Goal: Transaction & Acquisition: Purchase product/service

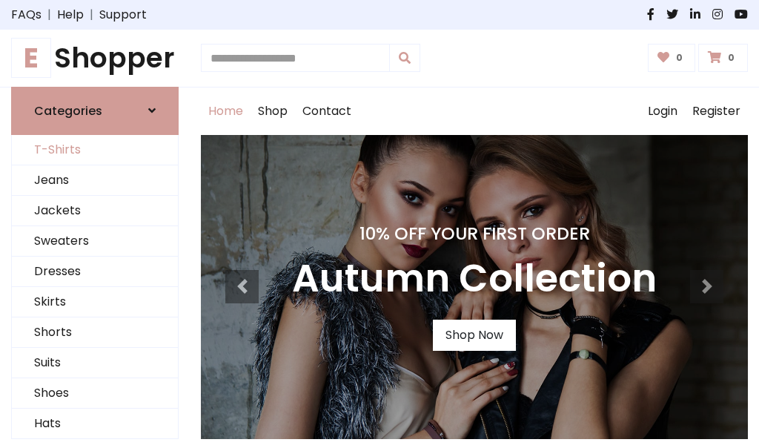
click at [95, 150] on link "T-Shirts" at bounding box center [95, 150] width 166 height 30
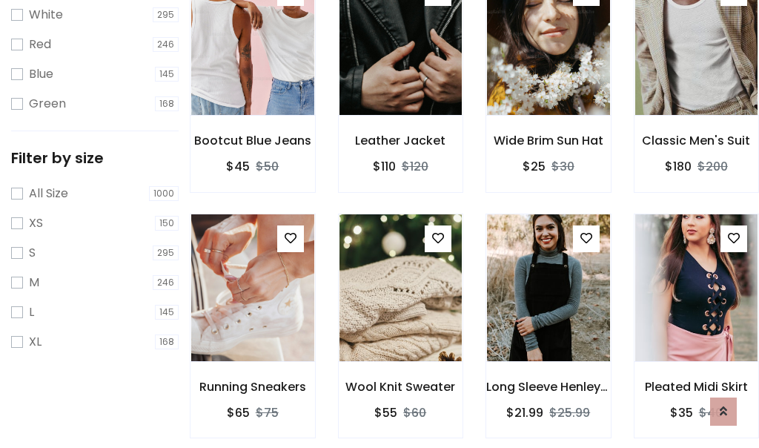
scroll to position [27, 0]
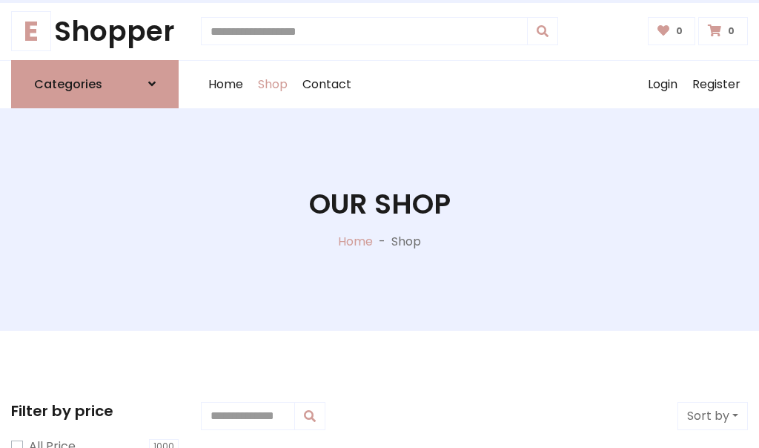
click at [379, 219] on h1 "Our Shop" at bounding box center [380, 203] width 142 height 33
click at [474, 84] on div "Home Shop Contact Log out Login Register" at bounding box center [474, 84] width 547 height 47
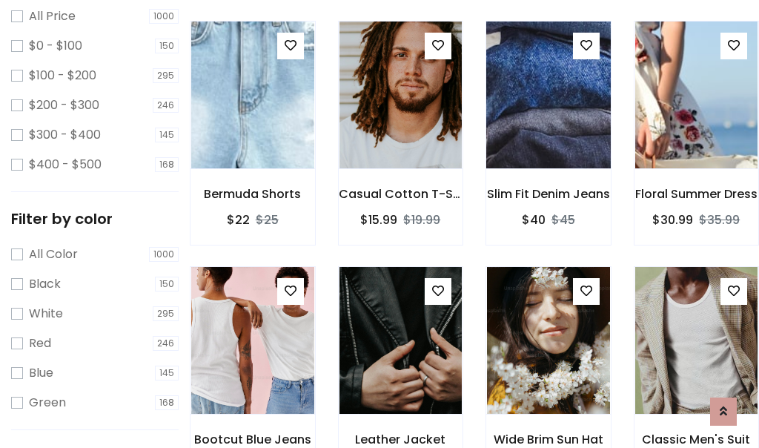
click at [548, 122] on img at bounding box center [547, 95] width 147 height 356
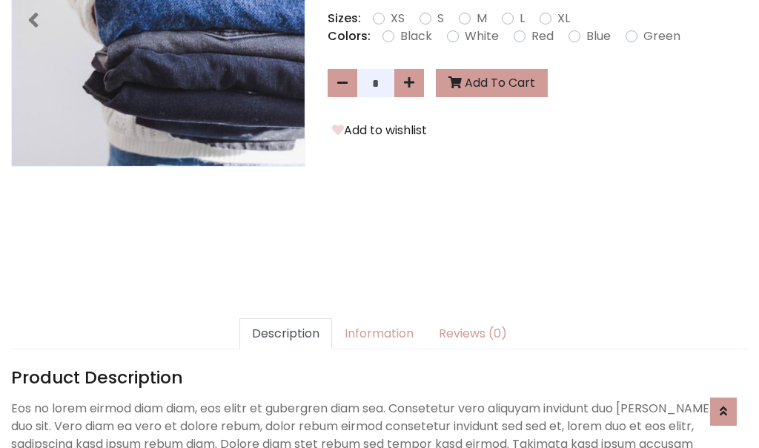
scroll to position [362, 0]
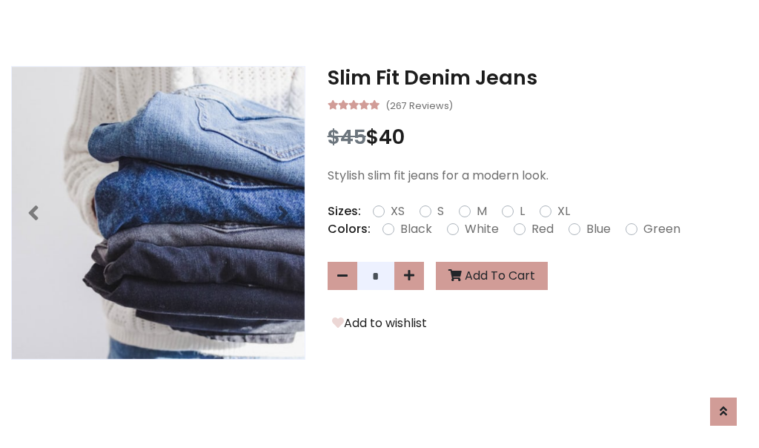
click at [537, 77] on h3 "Slim Fit Denim Jeans" at bounding box center [538, 78] width 420 height 24
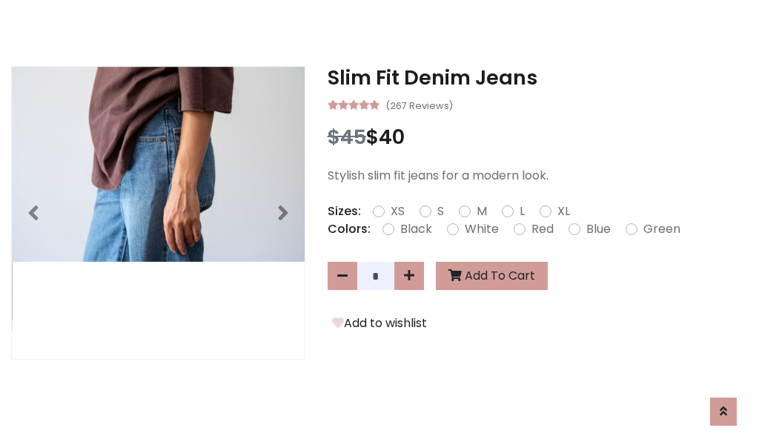
click at [537, 77] on h3 "Slim Fit Denim Jeans" at bounding box center [538, 78] width 420 height 24
